Goal: Navigation & Orientation: Find specific page/section

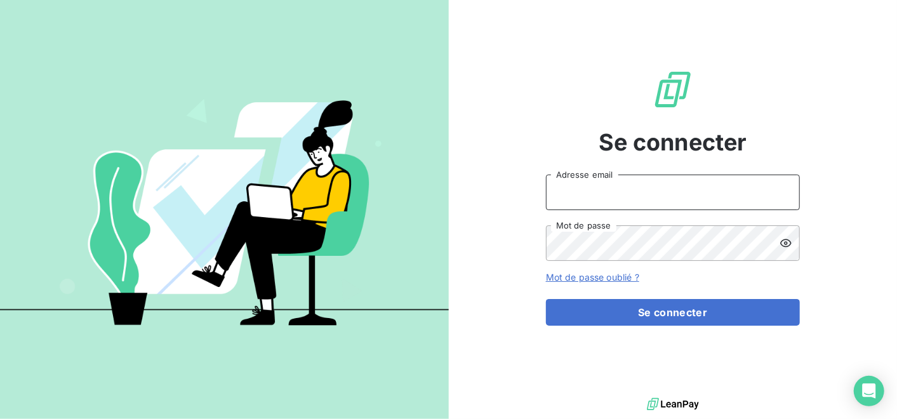
type input "[PERSON_NAME][EMAIL_ADDRESS][DOMAIN_NAME]"
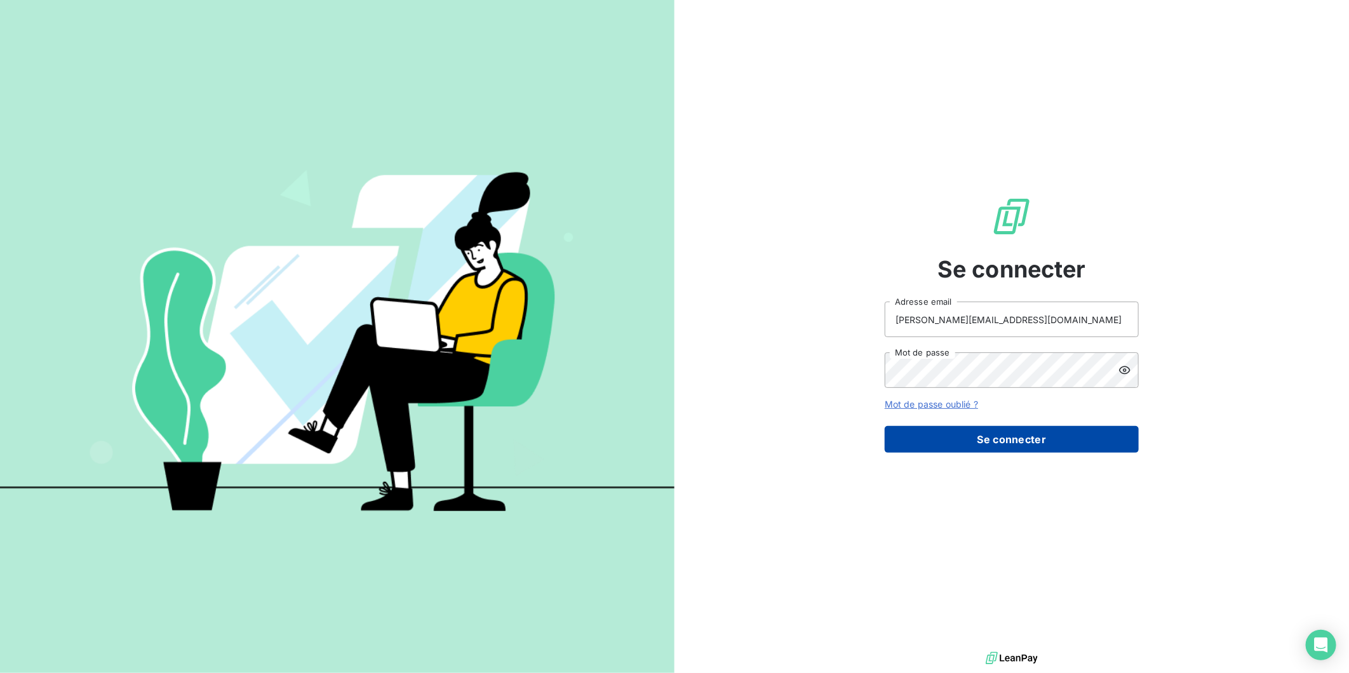
drag, startPoint x: 989, startPoint y: 423, endPoint x: 996, endPoint y: 429, distance: 9.4
click at [897, 418] on form "[PERSON_NAME][EMAIL_ADDRESS][DOMAIN_NAME] Adresse email Mot de passe Mot de pas…" at bounding box center [1011, 377] width 254 height 151
click at [897, 418] on button "Se connecter" at bounding box center [1011, 439] width 254 height 27
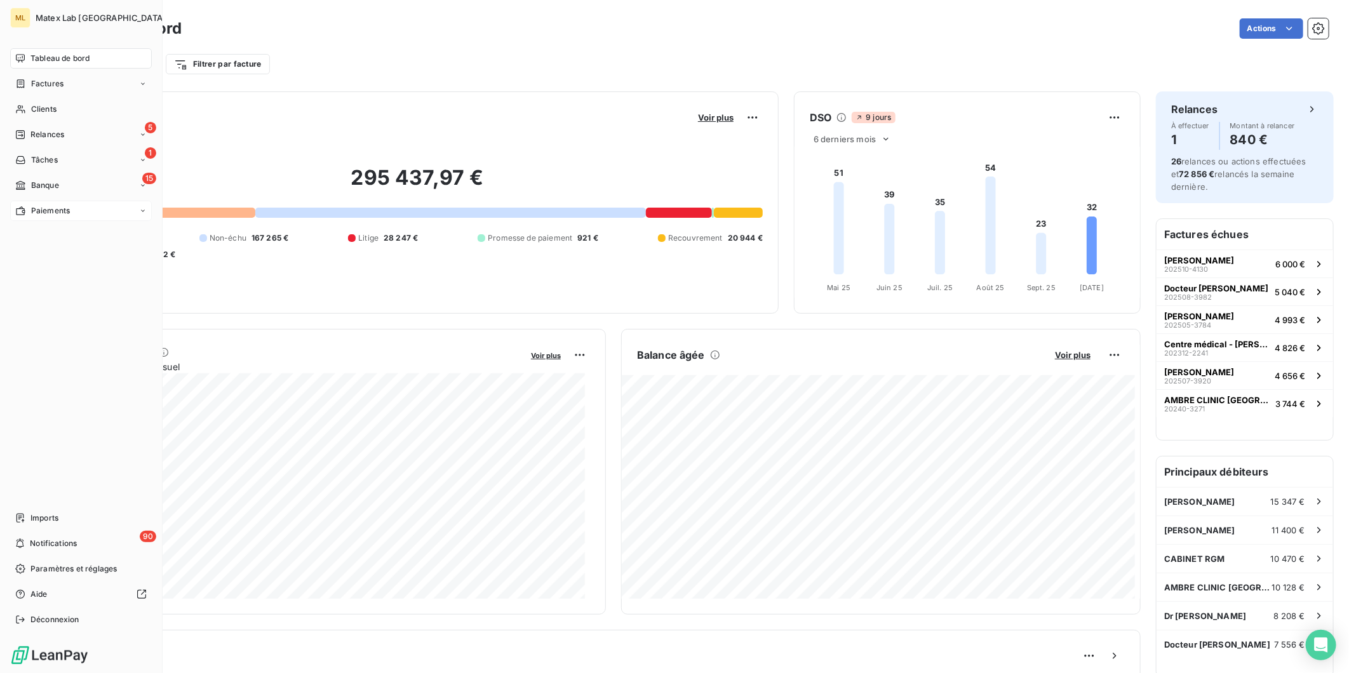
click at [29, 206] on div "Paiements" at bounding box center [42, 210] width 55 height 11
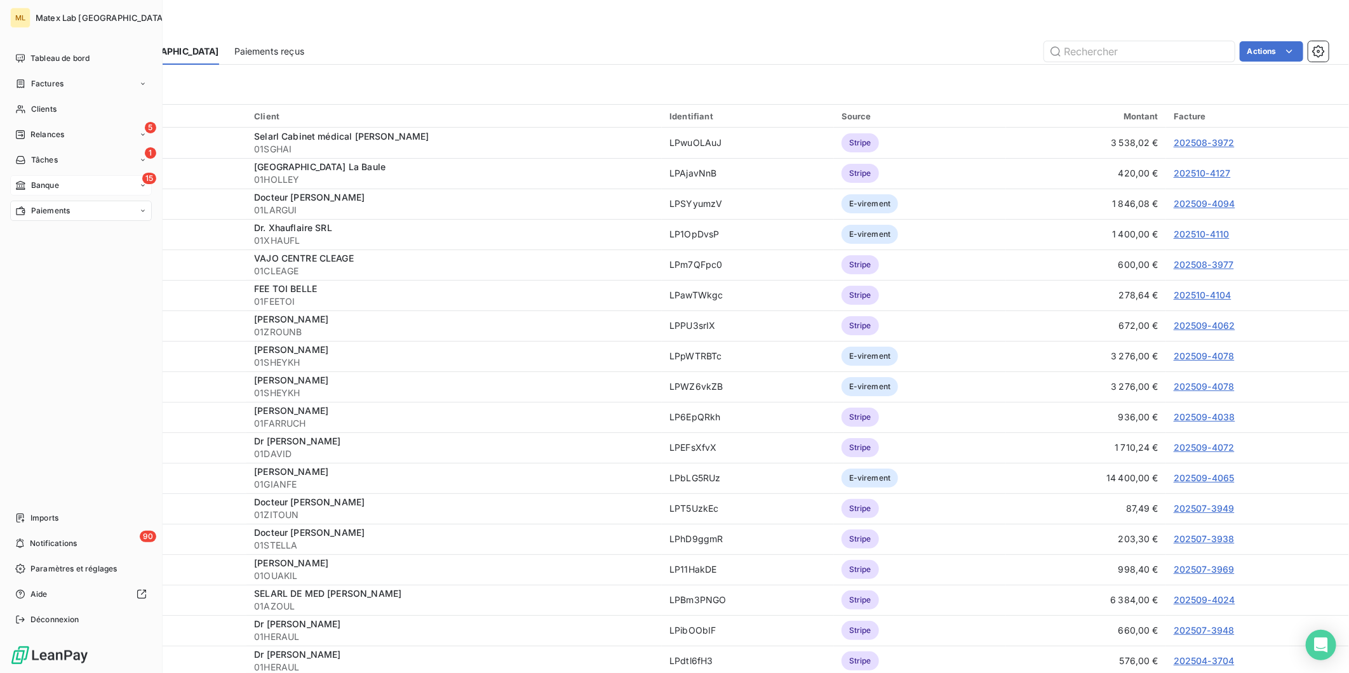
click at [36, 180] on span "Banque" at bounding box center [45, 185] width 28 height 11
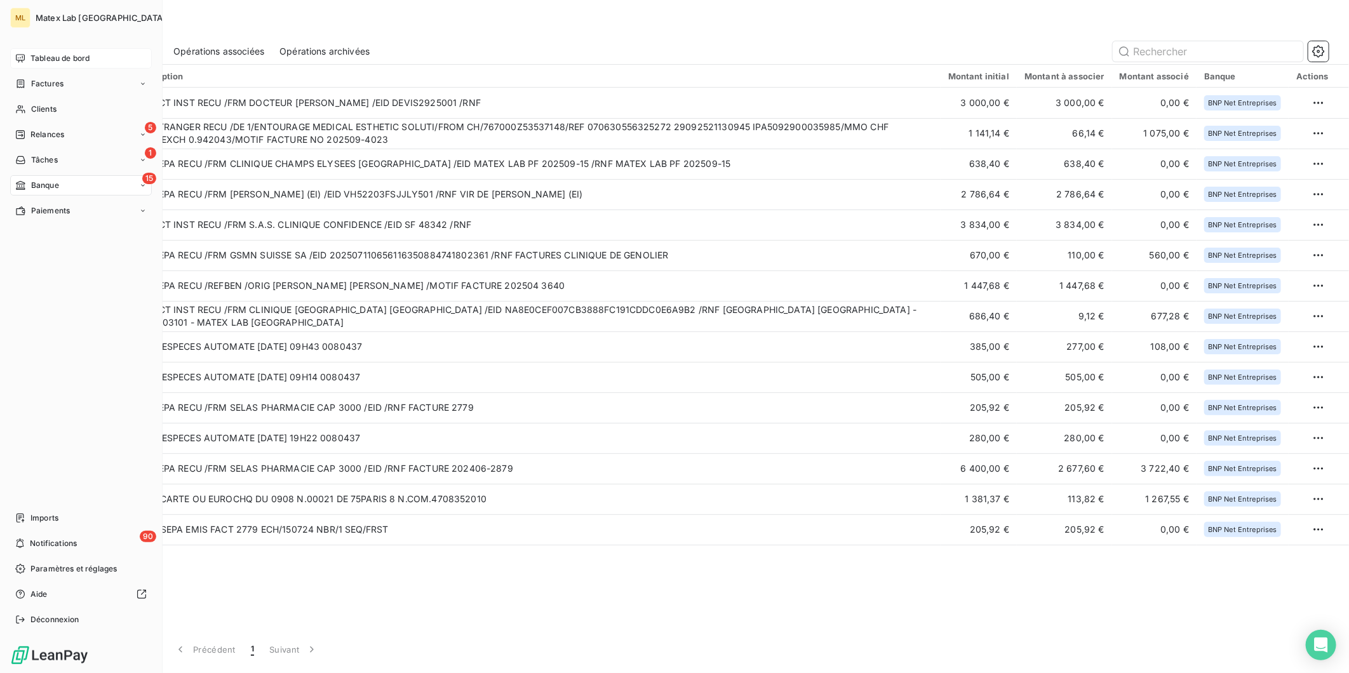
click at [68, 61] on span "Tableau de bord" at bounding box center [59, 58] width 59 height 11
